Goal: Task Accomplishment & Management: Use online tool/utility

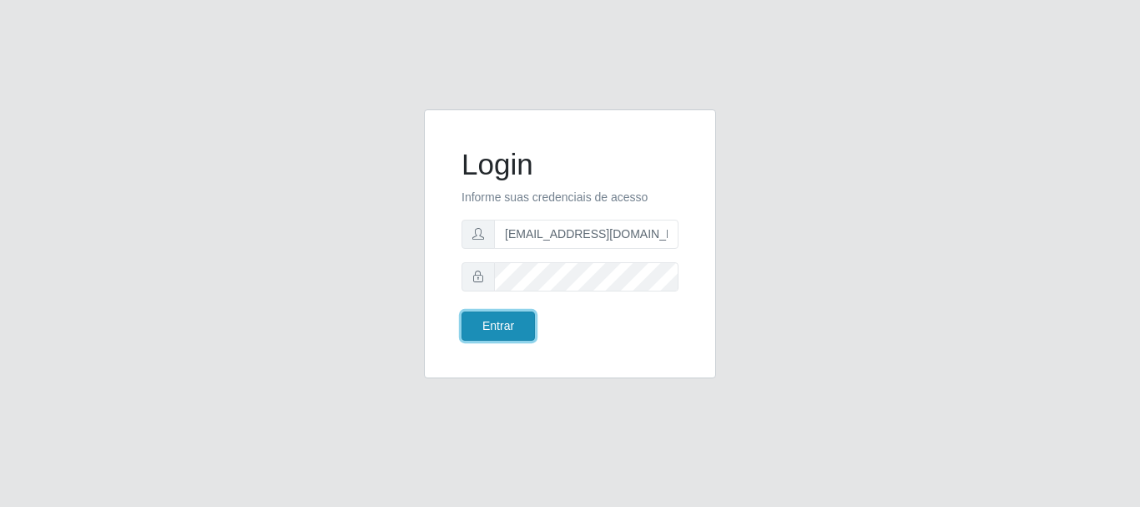
click at [497, 326] on button "Entrar" at bounding box center [497, 325] width 73 height 29
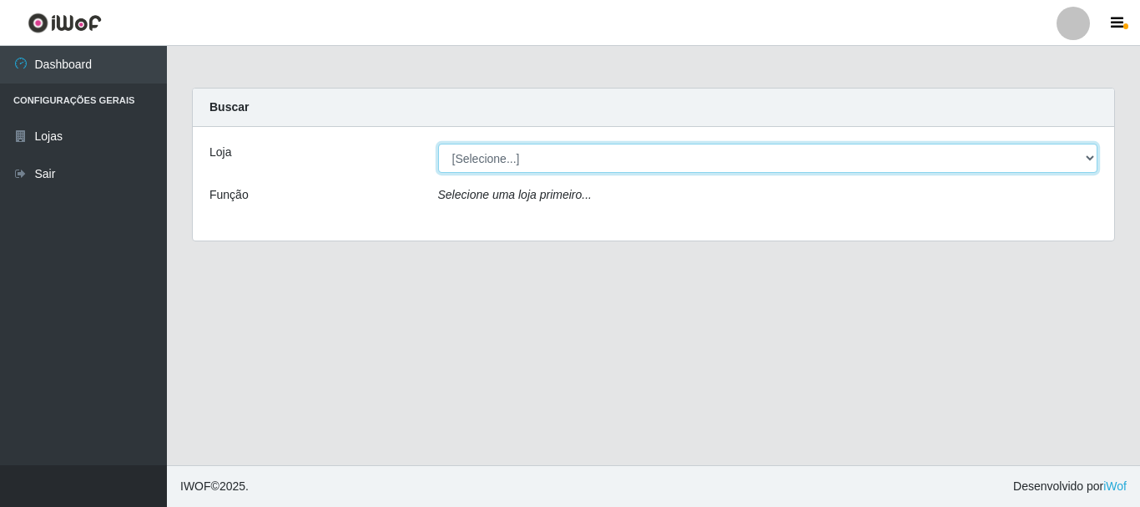
click at [1091, 157] on select "[Selecione...] SuperFácil Atacado - Rodoviária" at bounding box center [768, 158] width 660 height 29
select select "400"
click at [438, 144] on select "[Selecione...] SuperFácil Atacado - Rodoviária" at bounding box center [768, 158] width 660 height 29
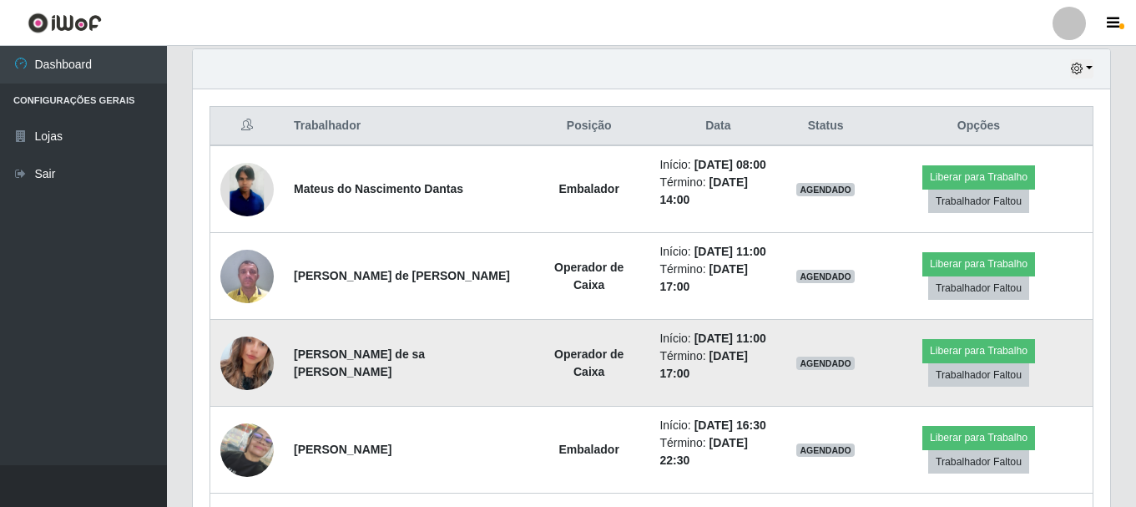
scroll to position [584, 0]
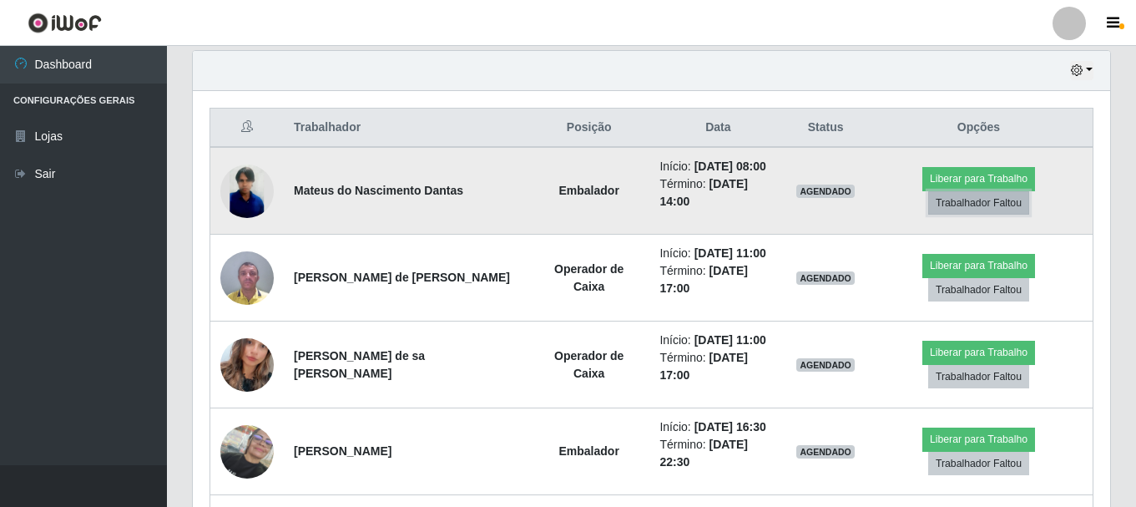
click at [973, 199] on button "Trabalhador Faltou" at bounding box center [978, 202] width 101 height 23
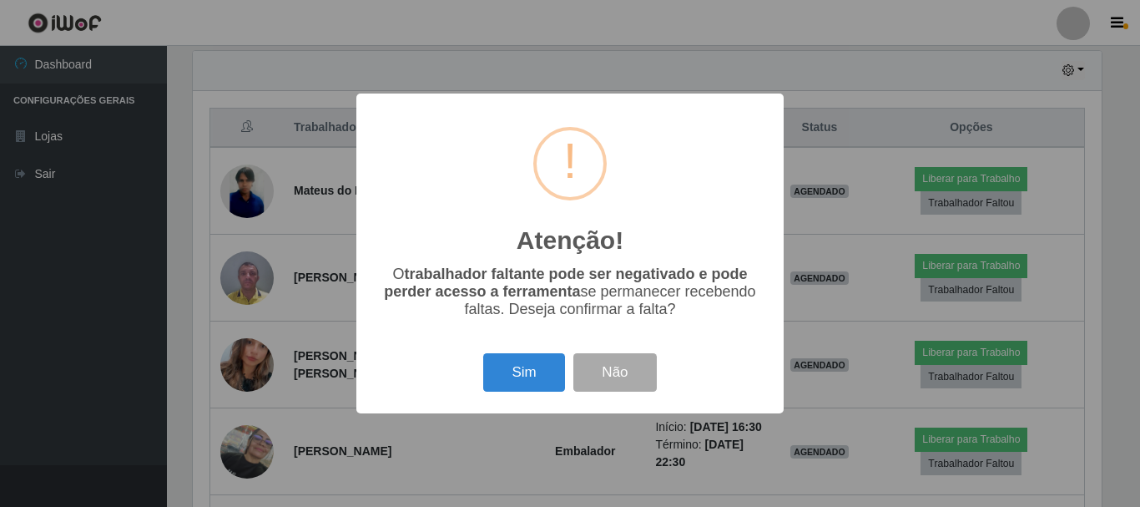
click at [873, 210] on div "Atenção! × O trabalhador faltante pode ser negativado e pode perder acesso a fe…" at bounding box center [570, 253] width 1140 height 507
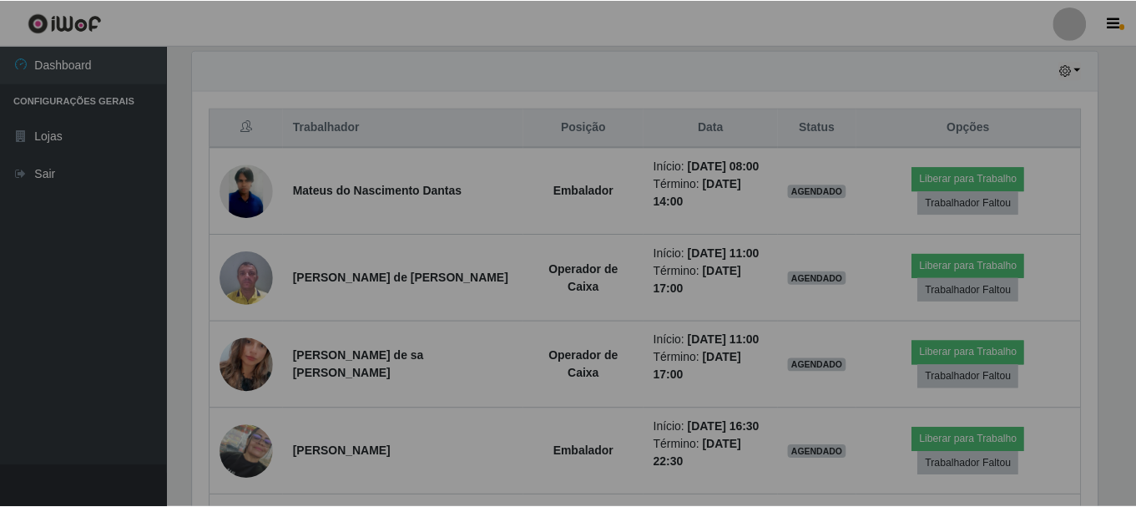
scroll to position [346, 917]
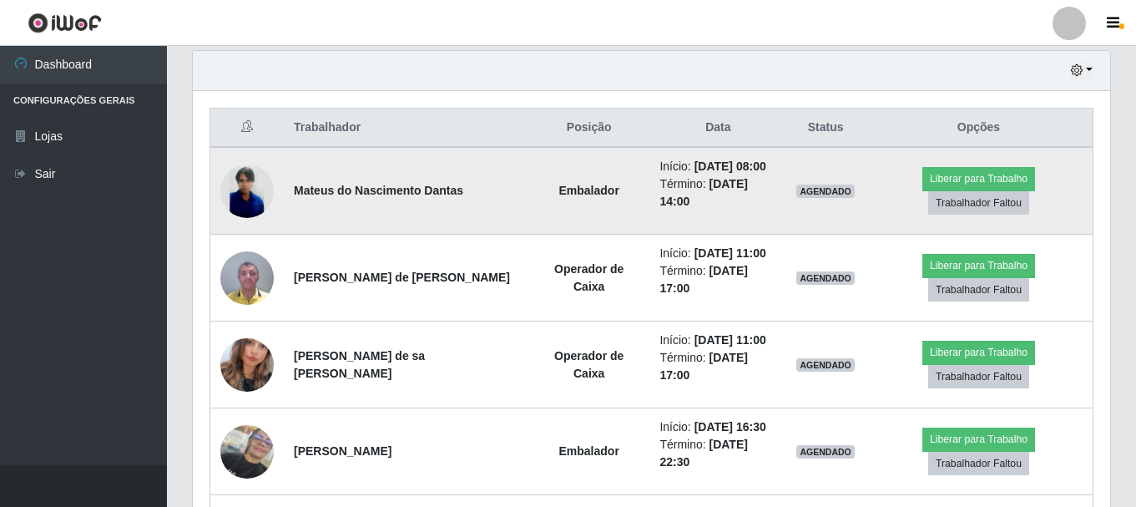
click at [233, 183] on img at bounding box center [246, 190] width 53 height 53
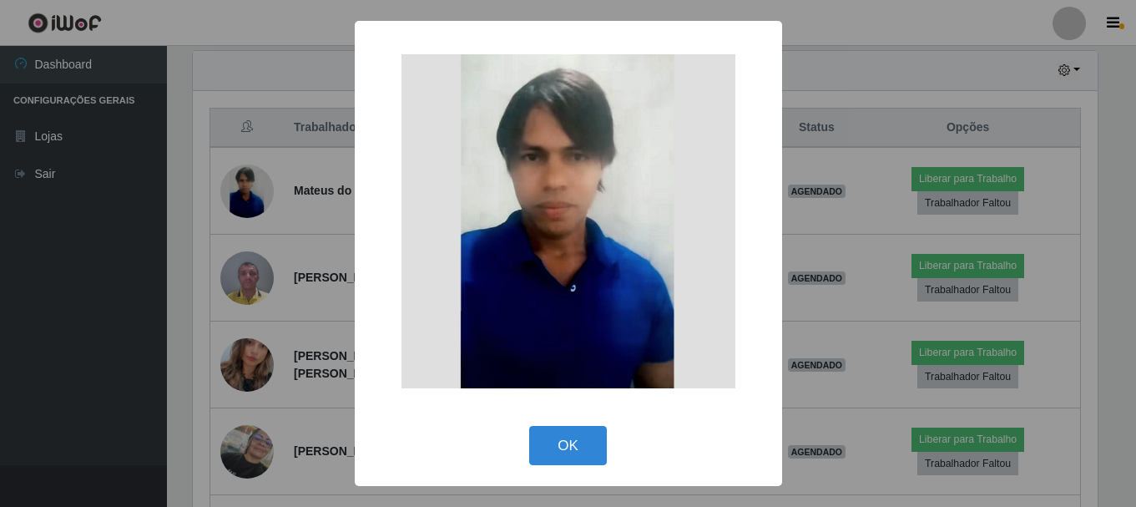
scroll to position [346, 909]
click at [321, 209] on div "× OK Cancel" at bounding box center [570, 253] width 1140 height 507
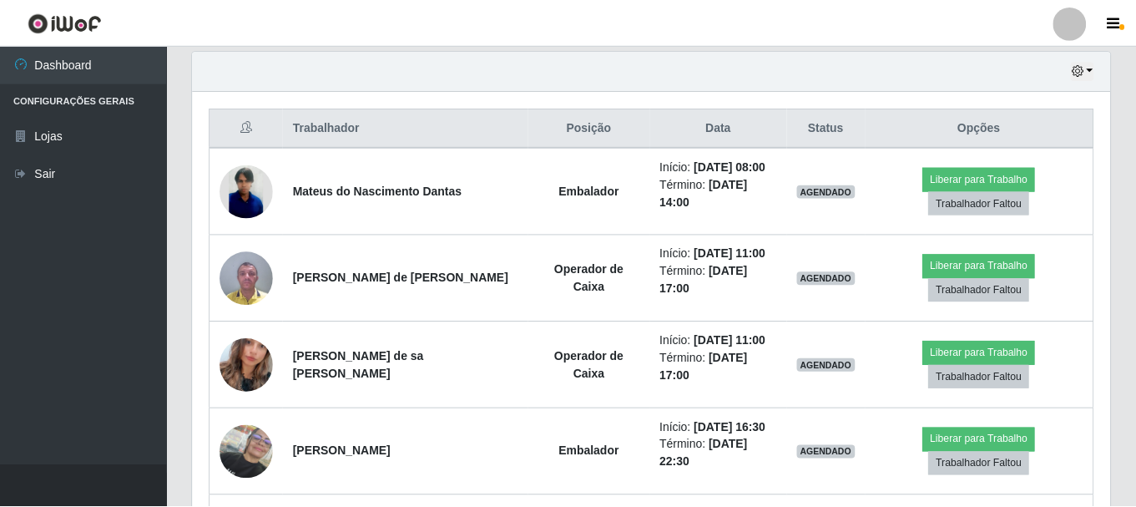
scroll to position [346, 917]
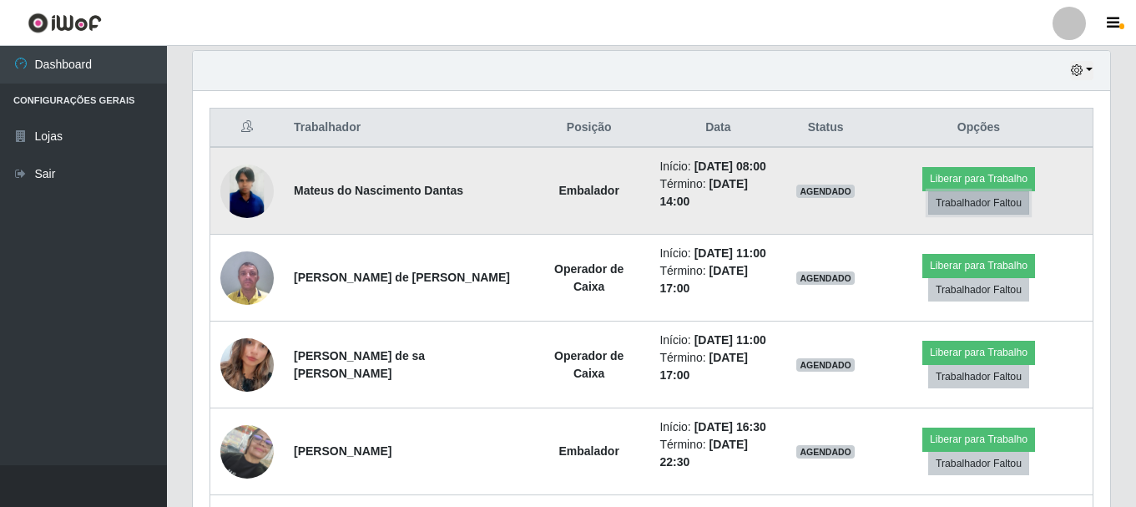
click at [990, 203] on button "Trabalhador Faltou" at bounding box center [978, 202] width 101 height 23
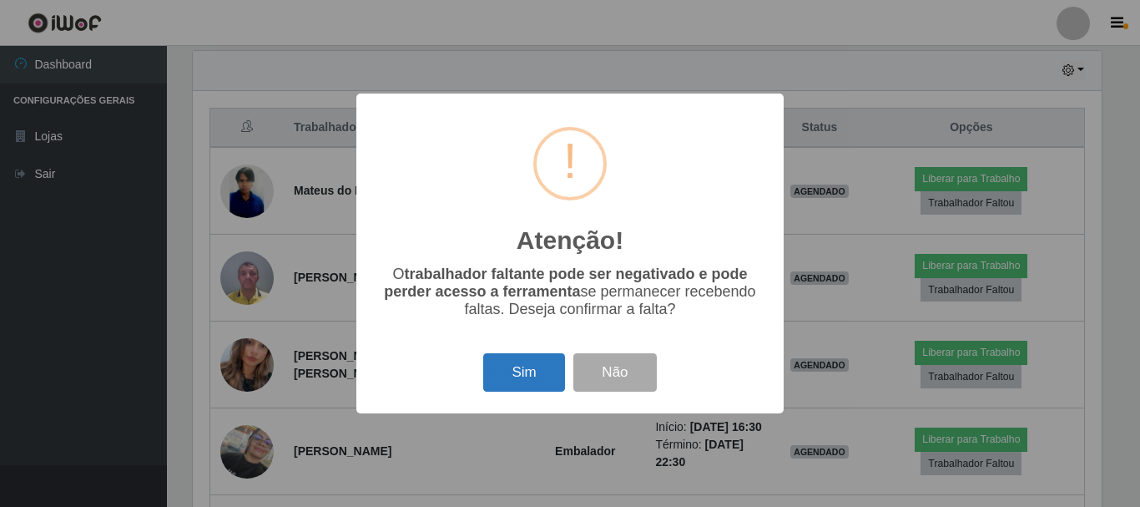
click at [534, 375] on button "Sim" at bounding box center [523, 372] width 81 height 39
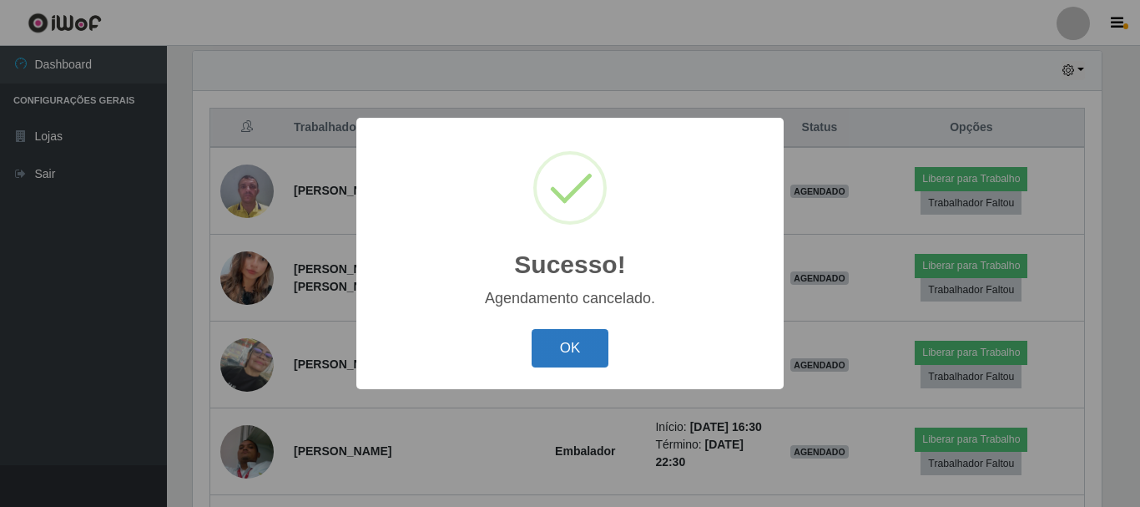
click at [572, 342] on button "OK" at bounding box center [571, 348] width 78 height 39
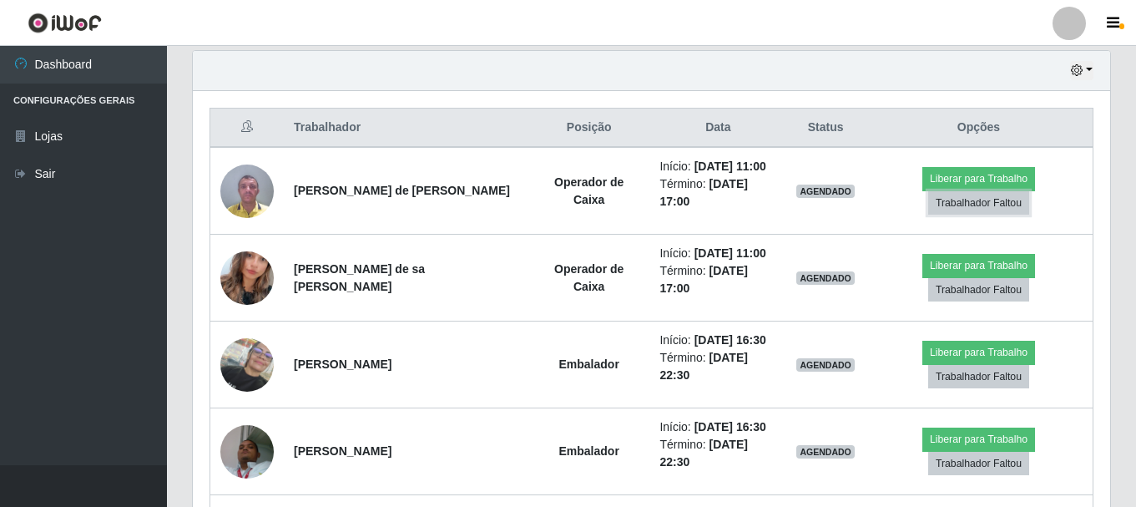
scroll to position [346, 917]
